Goal: Book appointment/travel/reservation

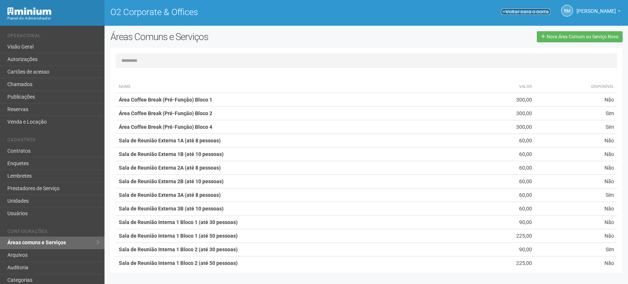
click at [514, 13] on link "Voltar para o portal" at bounding box center [525, 12] width 49 height 6
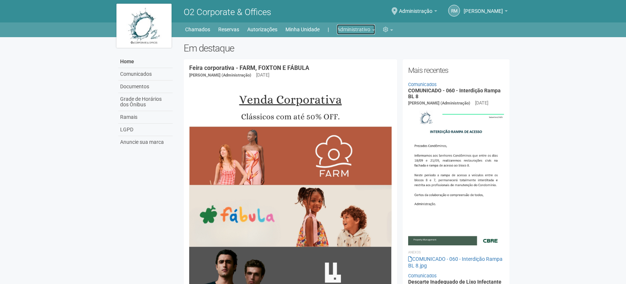
click at [374, 29] on link "Administrativo" at bounding box center [356, 29] width 38 height 10
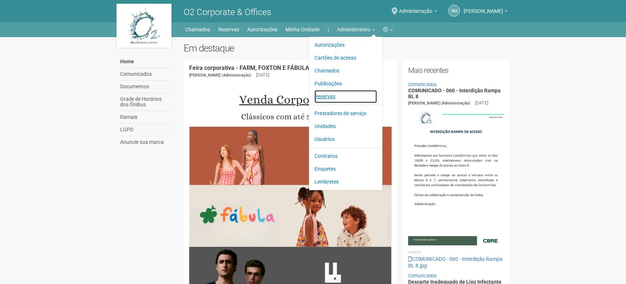
click at [322, 98] on link "Reservas" at bounding box center [346, 96] width 63 height 13
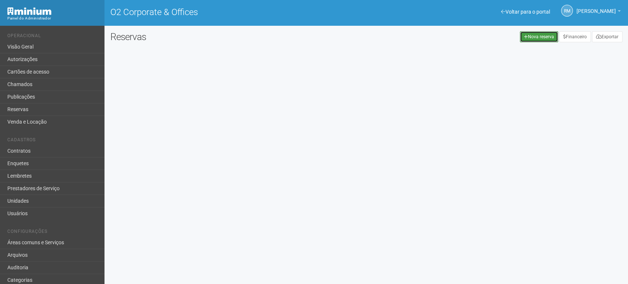
click at [529, 35] on link "Nova reserva" at bounding box center [539, 36] width 38 height 11
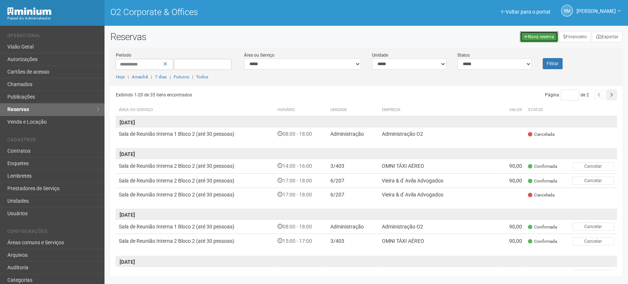
click at [531, 38] on link "Nova reserva" at bounding box center [539, 36] width 38 height 11
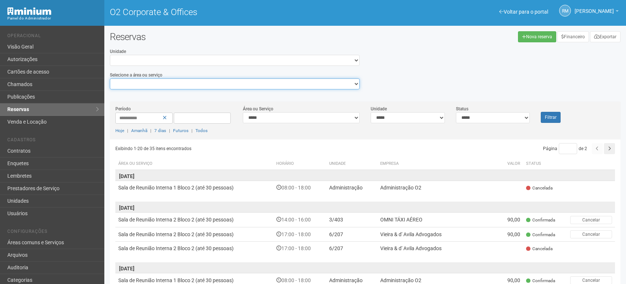
click at [335, 83] on select "**********" at bounding box center [235, 83] width 250 height 11
select select "**********"
click at [110, 78] on select "**********" at bounding box center [235, 83] width 250 height 11
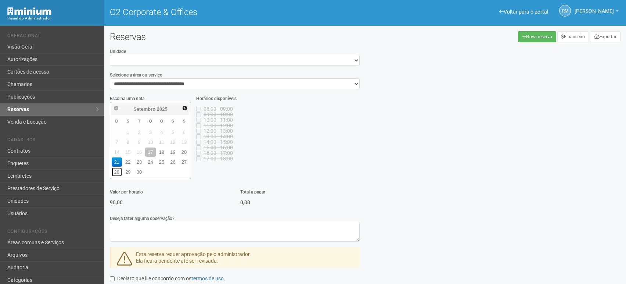
click at [115, 167] on link "28" at bounding box center [117, 171] width 11 height 9
click at [186, 161] on link "27" at bounding box center [184, 161] width 11 height 9
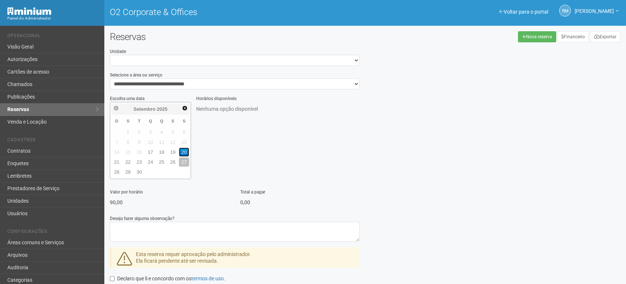
click at [183, 151] on link "20" at bounding box center [184, 151] width 11 height 9
click at [117, 151] on span "14" at bounding box center [117, 151] width 11 height 9
click at [115, 158] on link "21" at bounding box center [117, 161] width 11 height 9
click at [113, 167] on link "28" at bounding box center [117, 171] width 11 height 9
click at [511, 14] on link "Voltar para o portal" at bounding box center [524, 12] width 49 height 6
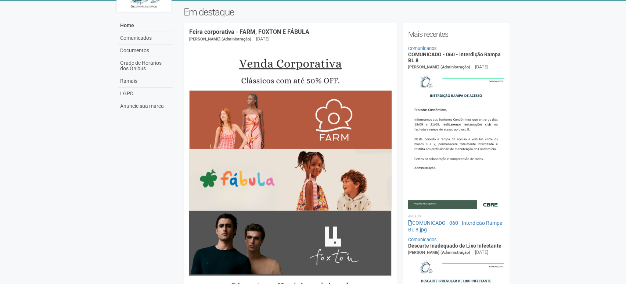
scroll to position [35, 0]
